Goal: Information Seeking & Learning: Learn about a topic

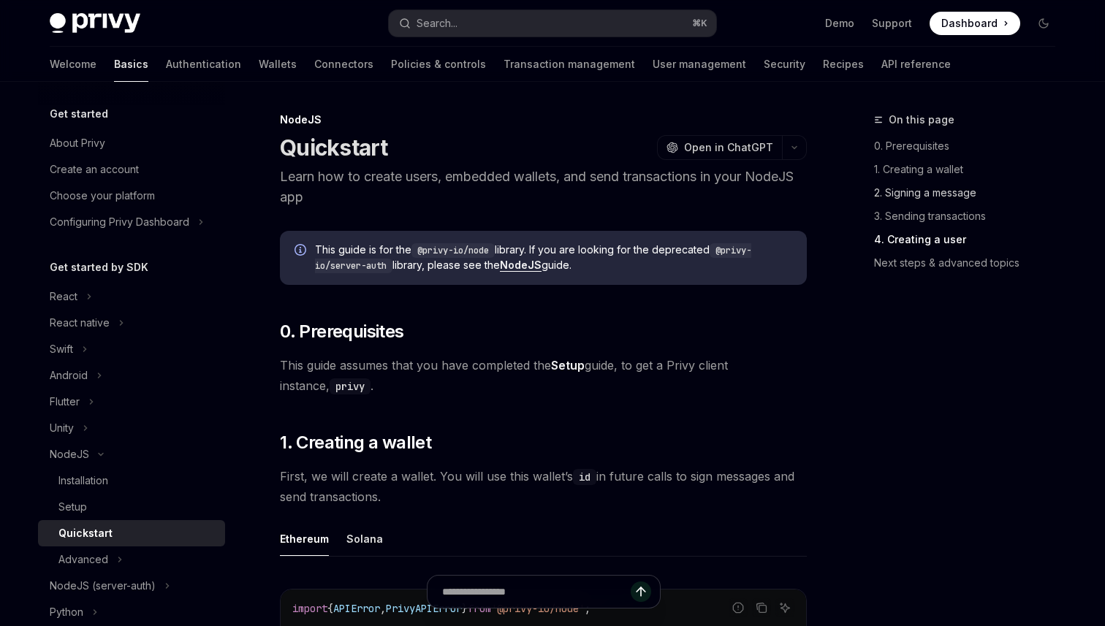
scroll to position [2606, 0]
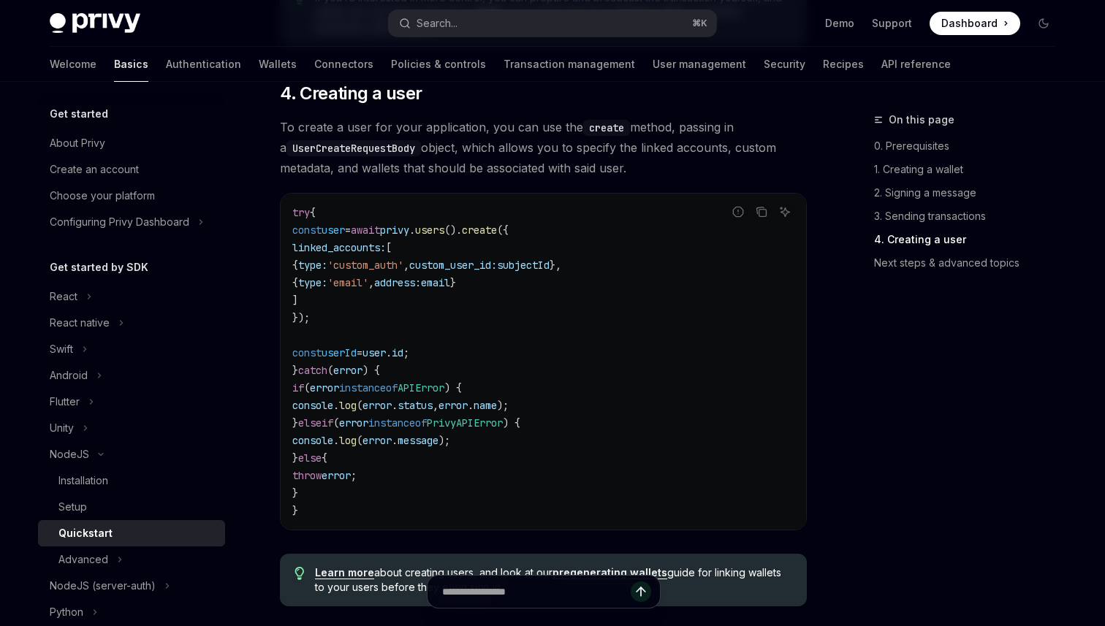
click at [130, 24] on img at bounding box center [95, 23] width 91 height 20
type textarea "*"
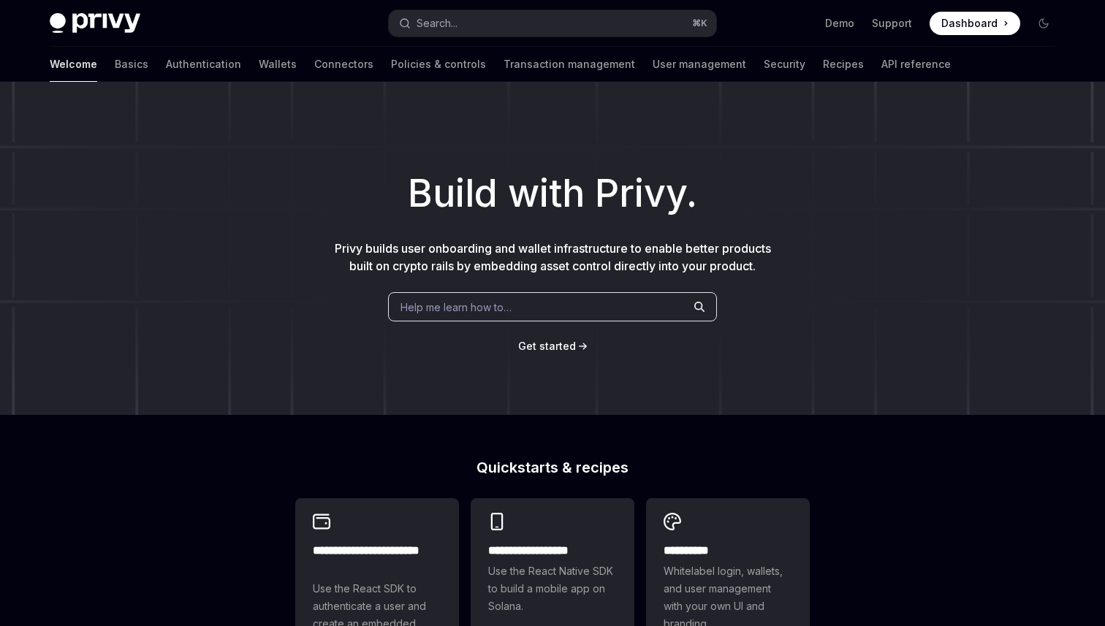
click at [697, 151] on div "Build with Privy. Privy builds user onboarding and wallet infrastructure to ena…" at bounding box center [552, 248] width 1105 height 333
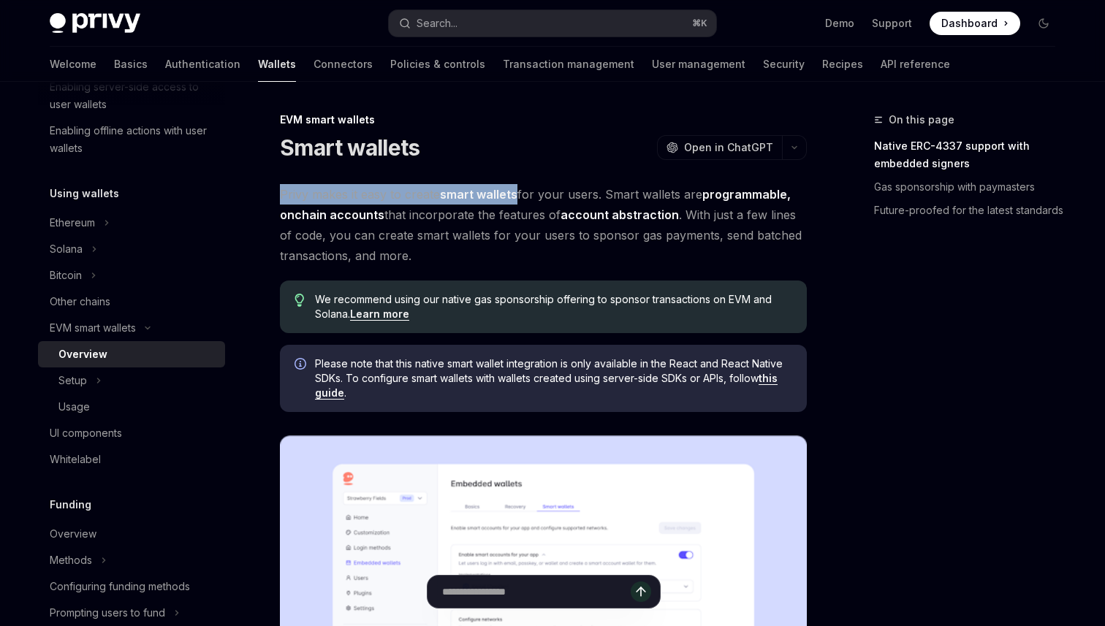
drag, startPoint x: 276, startPoint y: 191, endPoint x: 520, endPoint y: 193, distance: 244.8
click at [542, 126] on div "EVM smart wallets" at bounding box center [543, 120] width 527 height 15
drag, startPoint x: 275, startPoint y: 189, endPoint x: 537, endPoint y: 185, distance: 262.4
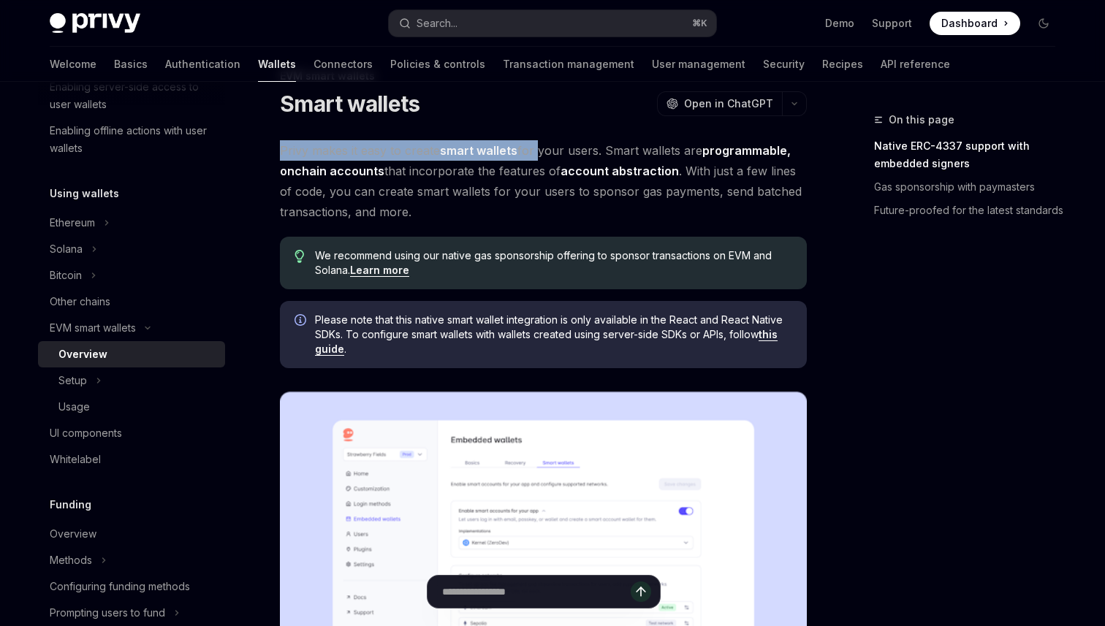
scroll to position [42, 0]
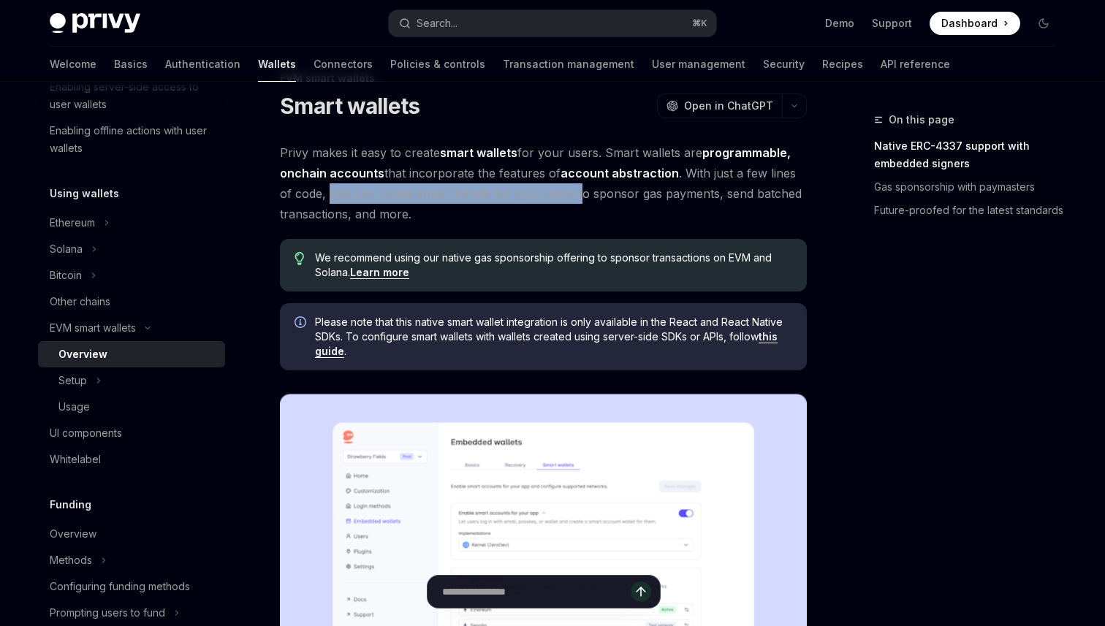
drag, startPoint x: 330, startPoint y: 197, endPoint x: 571, endPoint y: 195, distance: 241.9
click at [572, 195] on span "Privy makes it easy to create smart wallets for your users. Smart wallets are p…" at bounding box center [543, 184] width 527 height 82
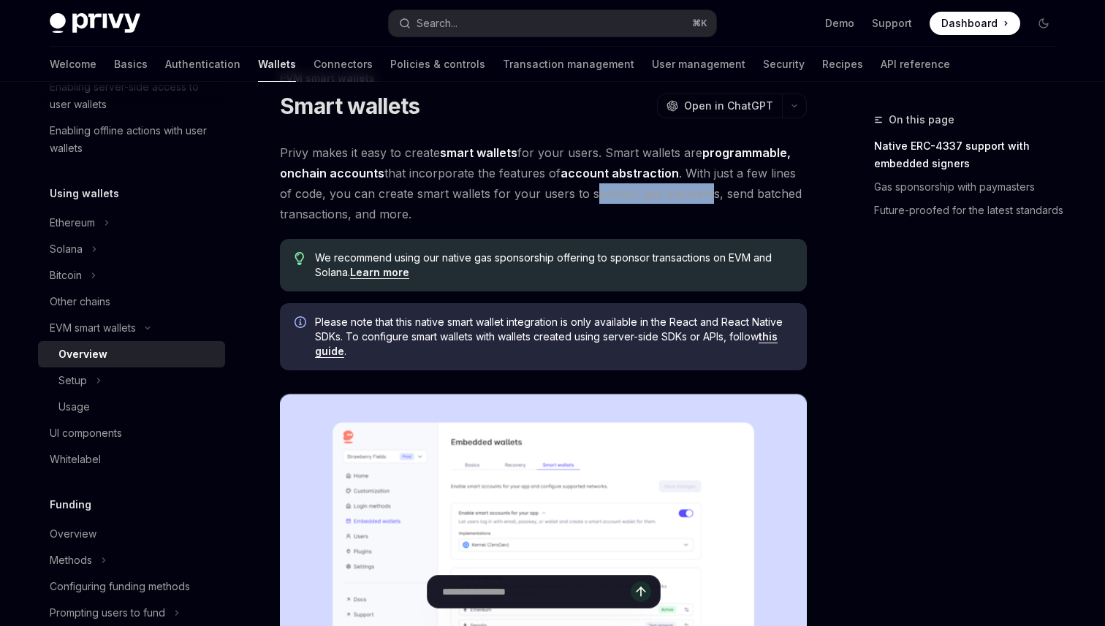
drag, startPoint x: 589, startPoint y: 194, endPoint x: 705, endPoint y: 197, distance: 116.2
click at [705, 197] on span "Privy makes it easy to create smart wallets for your users. Smart wallets are p…" at bounding box center [543, 184] width 527 height 82
drag, startPoint x: 719, startPoint y: 196, endPoint x: 341, endPoint y: 213, distance: 378.2
click at [341, 213] on span "Privy makes it easy to create smart wallets for your users. Smart wallets are p…" at bounding box center [543, 184] width 527 height 82
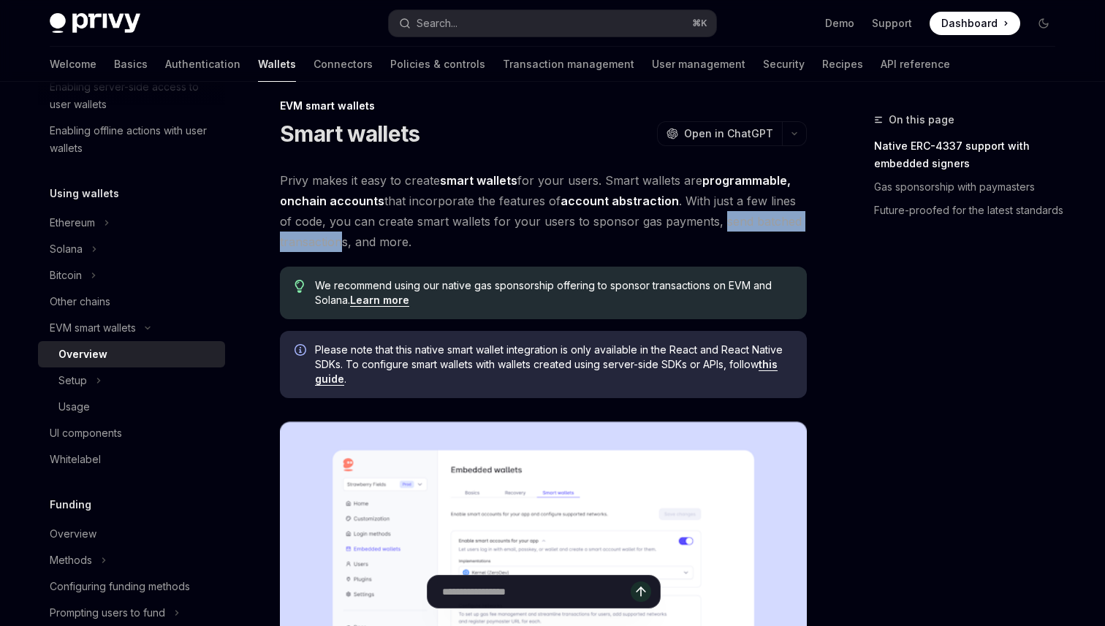
scroll to position [0, 0]
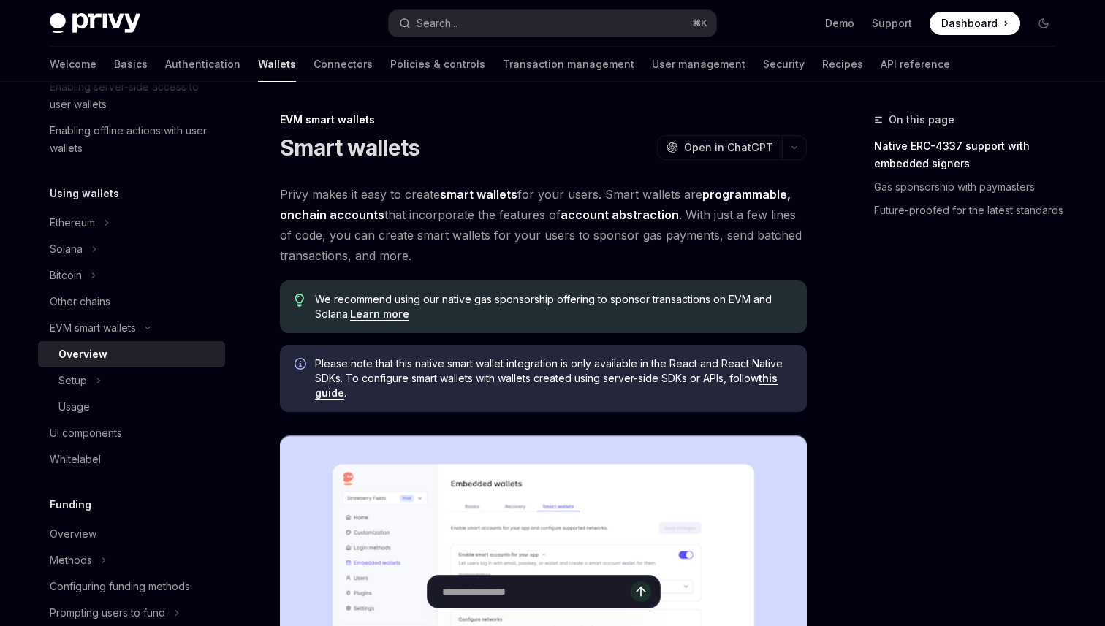
drag, startPoint x: 281, startPoint y: 149, endPoint x: 444, endPoint y: 126, distance: 164.5
click at [444, 127] on div "EVM smart wallets Smart wallets OpenAI Open in ChatGPT" at bounding box center [543, 137] width 527 height 48
